Goal: Navigation & Orientation: Understand site structure

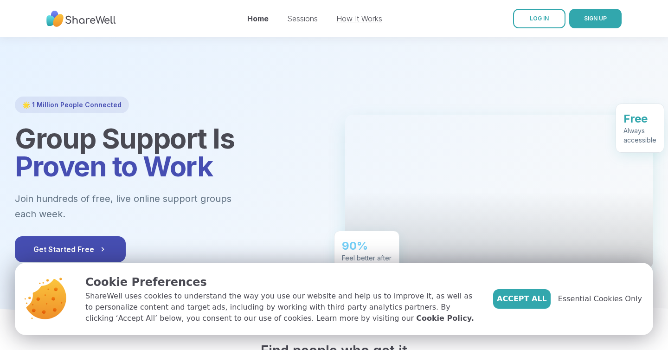
click at [362, 19] on link "How It Works" at bounding box center [359, 18] width 46 height 9
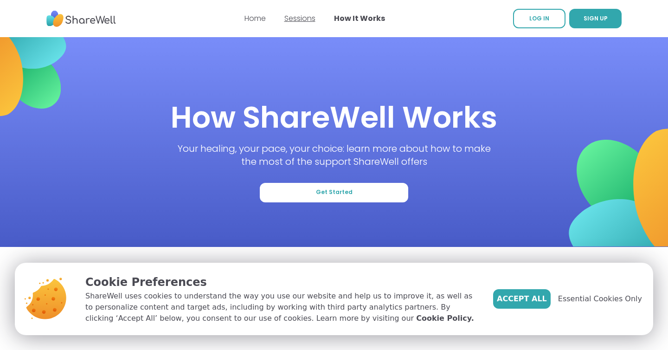
click at [313, 18] on link "Sessions" at bounding box center [299, 18] width 31 height 11
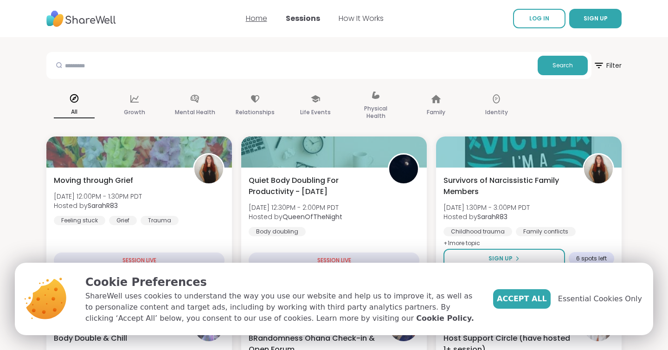
click at [256, 20] on link "Home" at bounding box center [256, 18] width 21 height 11
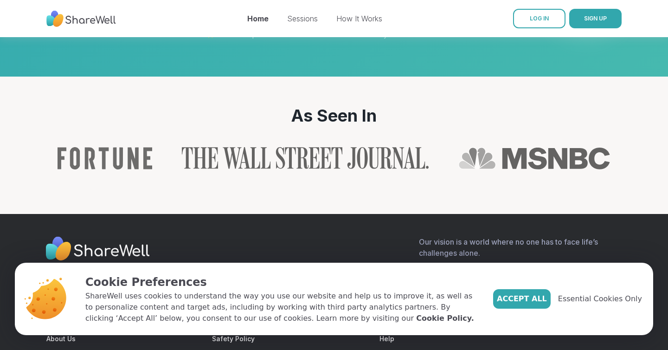
scroll to position [1016, 0]
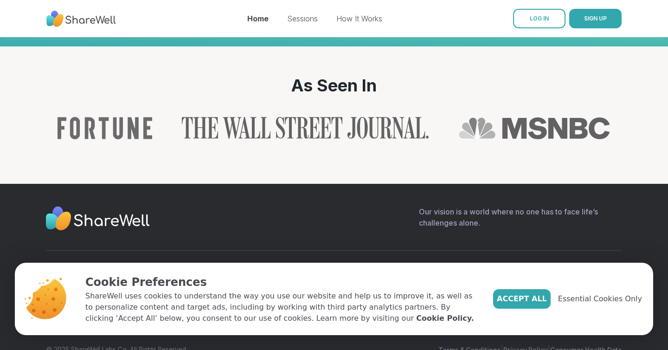
click at [221, 267] on link "FAQ" at bounding box center [218, 271] width 12 height 8
